Goal: Navigation & Orientation: Find specific page/section

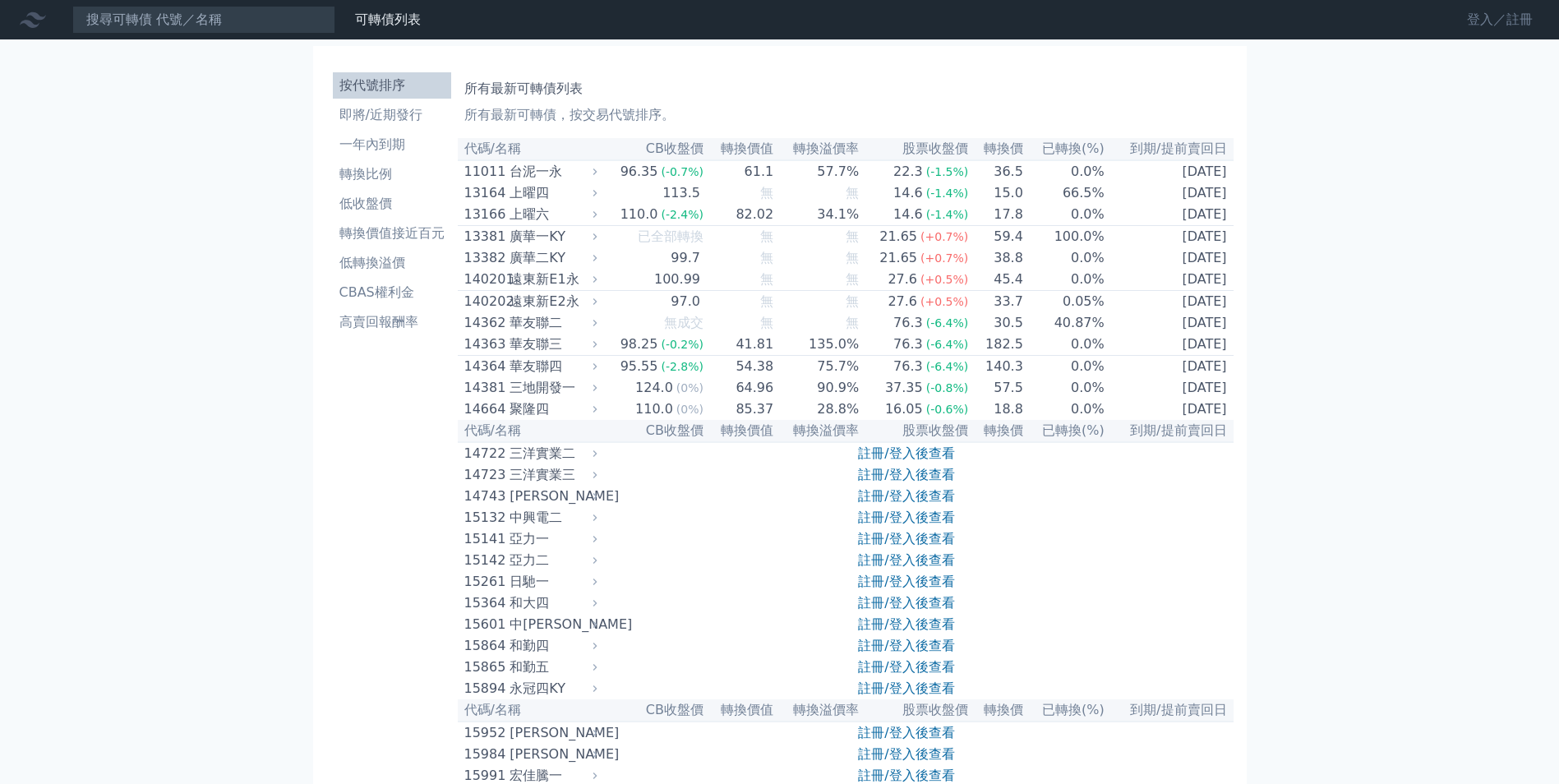
click at [1489, 12] on link "登入／註冊" at bounding box center [1500, 19] width 92 height 26
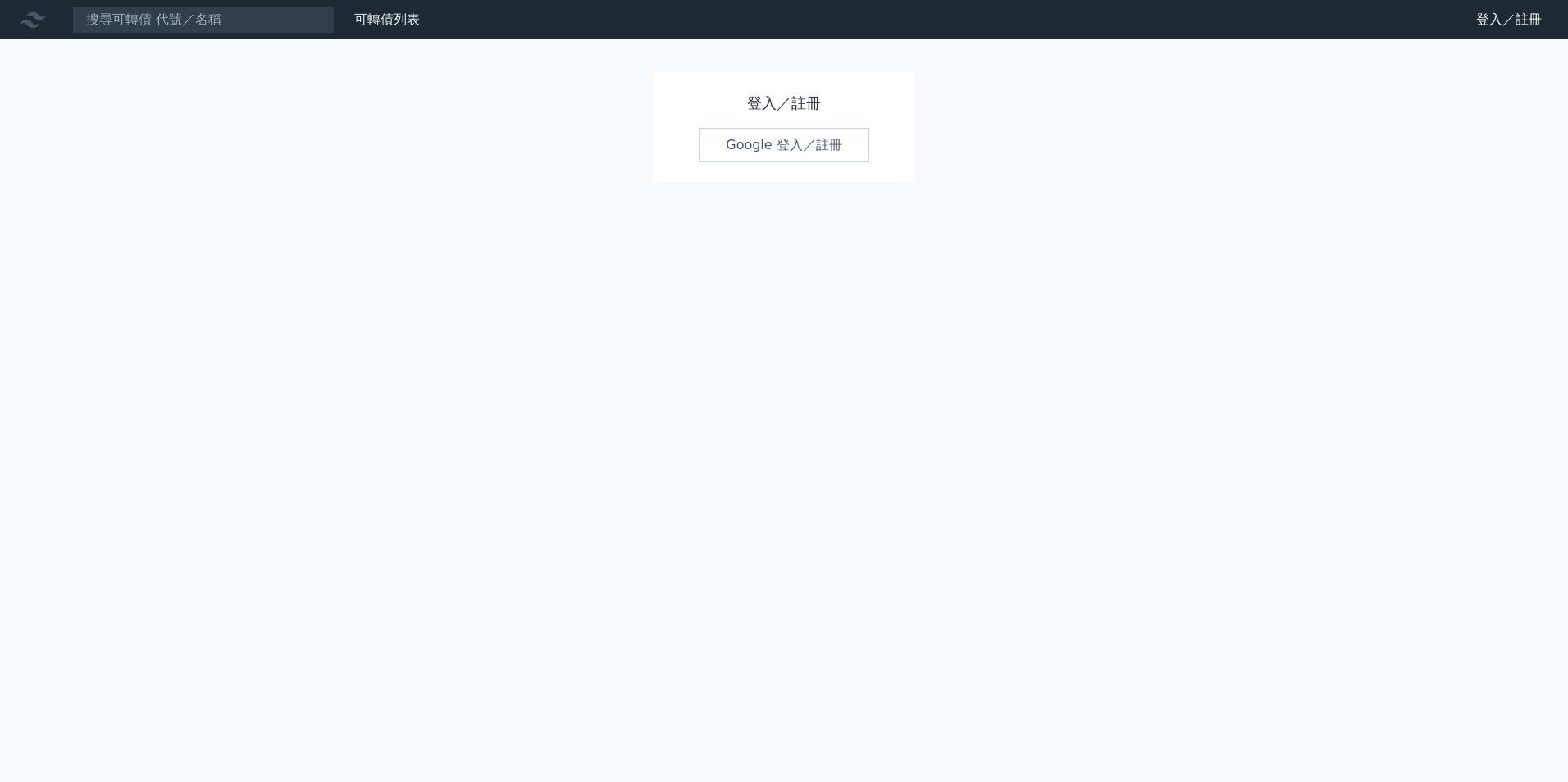
click at [808, 150] on link "Google 登入／註冊" at bounding box center [783, 145] width 170 height 34
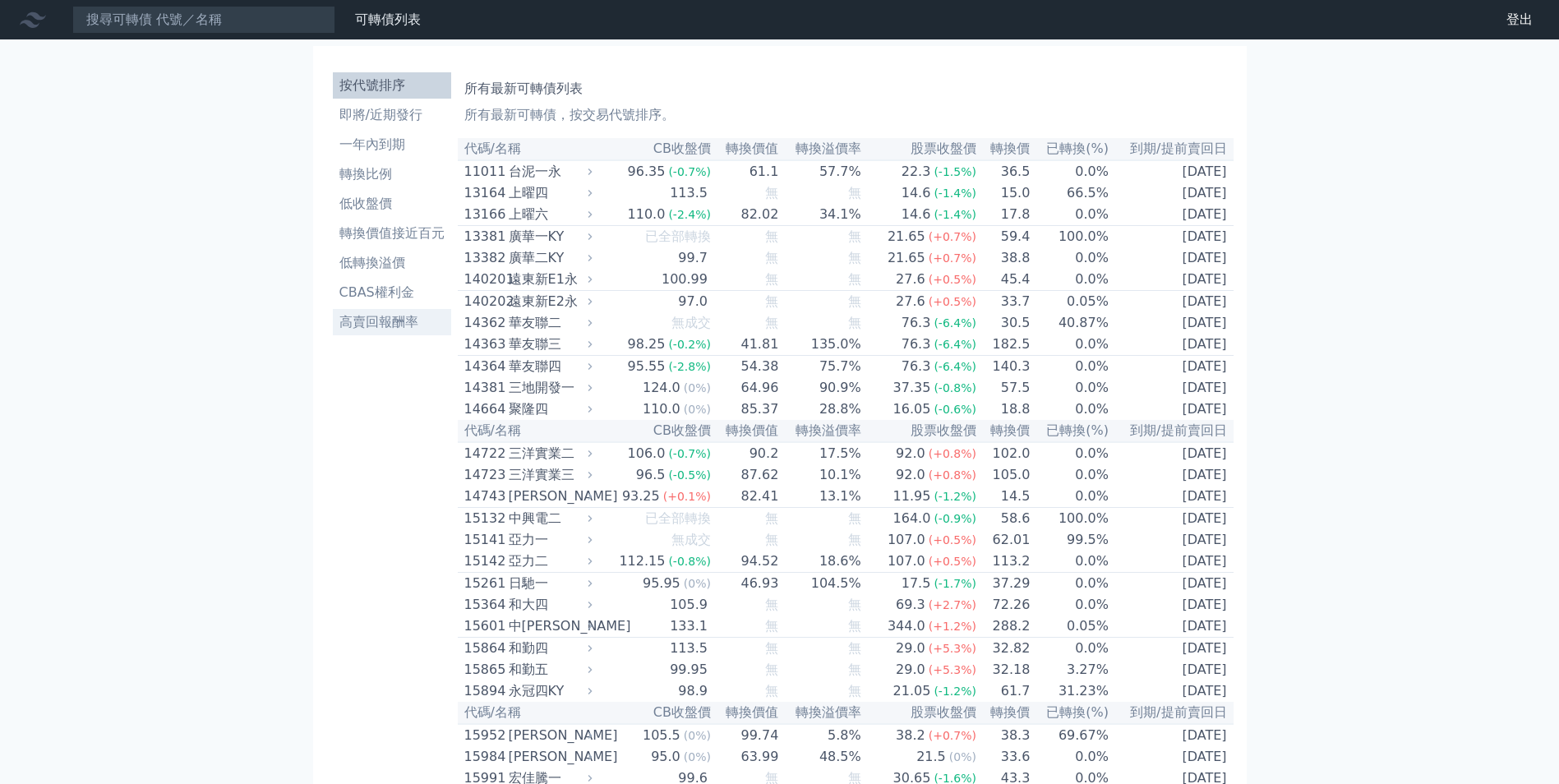
click at [423, 316] on li "高賣回報酬率" at bounding box center [391, 322] width 118 height 20
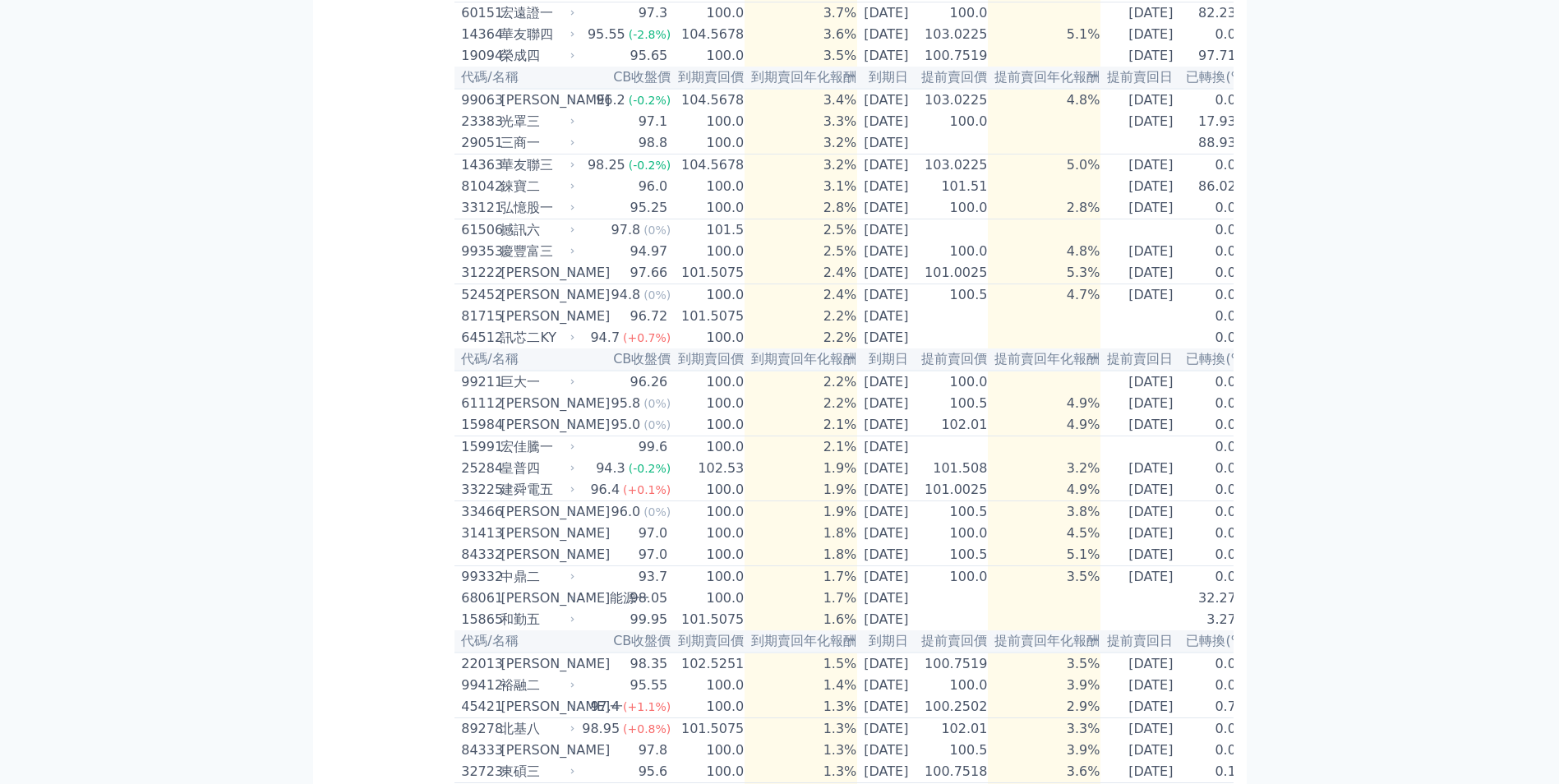
scroll to position [229, 0]
